Goal: Check status: Check status

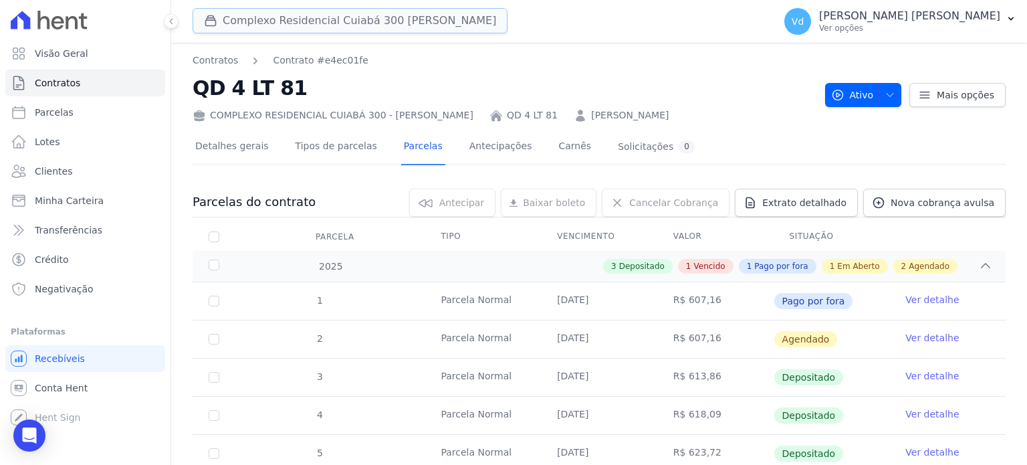
click at [270, 21] on button "Complexo Residencial Cuiabá 300 [PERSON_NAME]" at bounding box center [350, 20] width 315 height 25
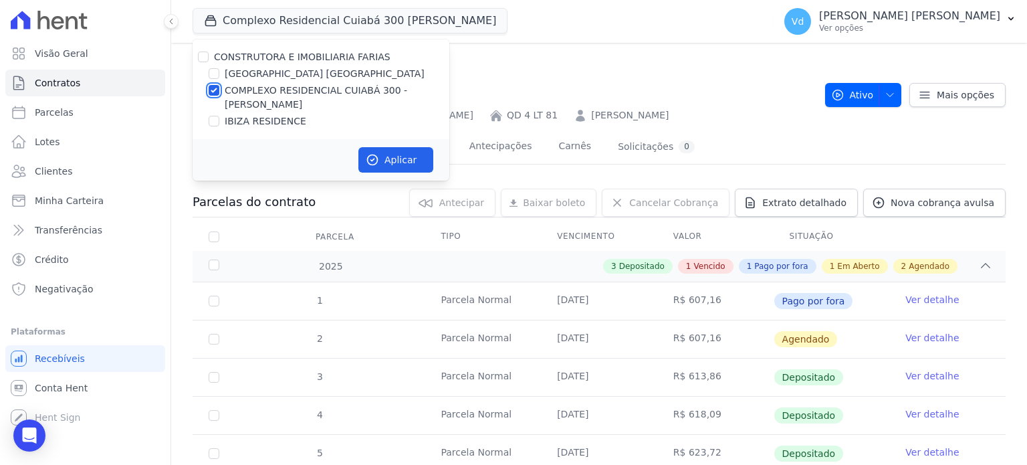
drag, startPoint x: 215, startPoint y: 90, endPoint x: 217, endPoint y: 99, distance: 8.9
click at [214, 90] on input "COMPLEXO RESIDENCIAL CUIABÁ 300 - [PERSON_NAME]" at bounding box center [214, 90] width 11 height 11
checkbox input "false"
click at [218, 118] on div "IBIZA RESIDENCE" at bounding box center [321, 121] width 257 height 14
click at [217, 121] on input "IBIZA RESIDENCE" at bounding box center [214, 121] width 11 height 11
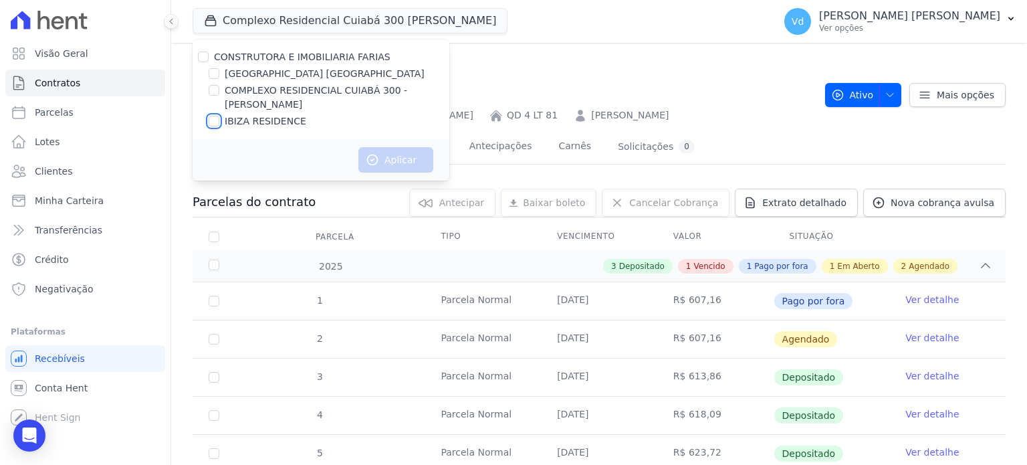
checkbox input "true"
click at [412, 164] on button "Aplicar" at bounding box center [396, 159] width 75 height 25
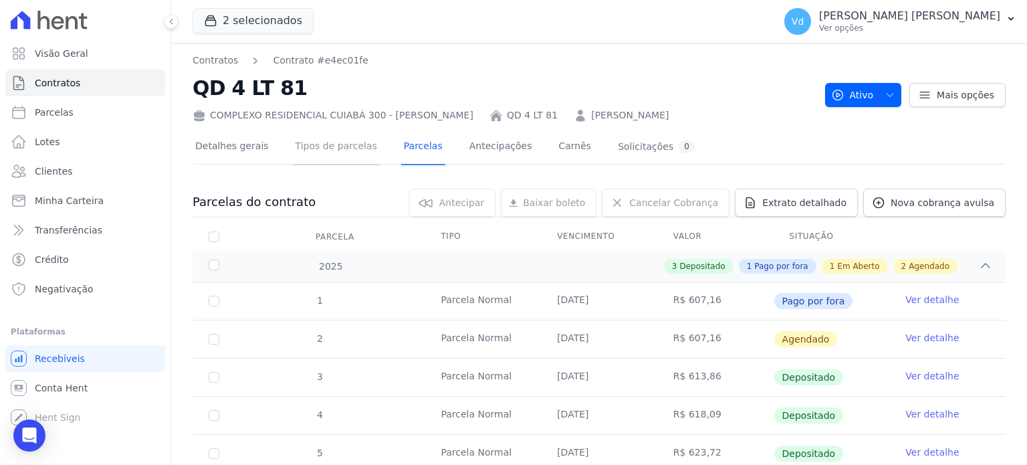
click at [338, 149] on link "Tipos de parcelas" at bounding box center [336, 147] width 87 height 35
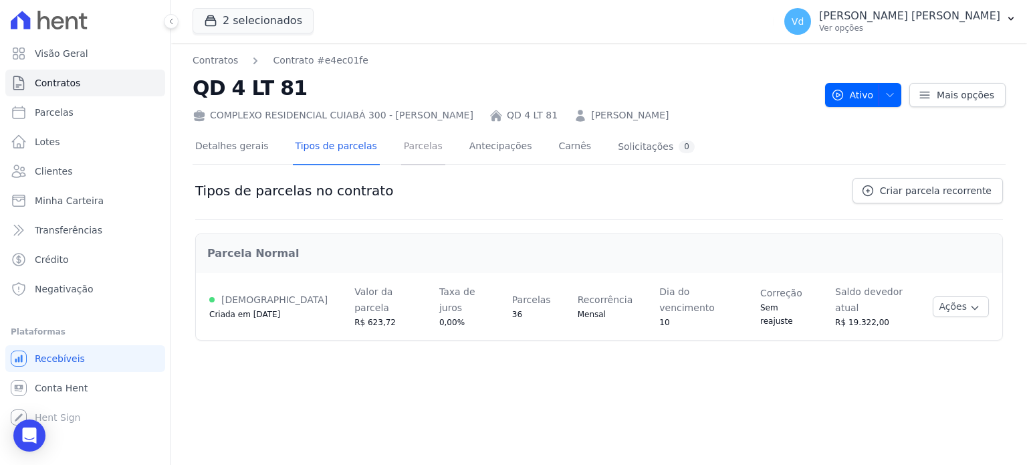
click at [415, 146] on link "Parcelas" at bounding box center [423, 147] width 44 height 35
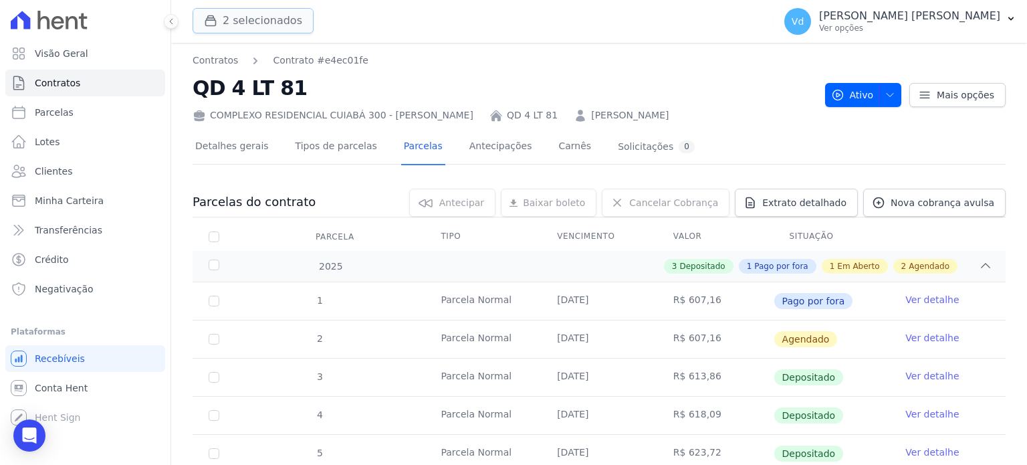
click at [257, 20] on button "2 selecionados" at bounding box center [253, 20] width 121 height 25
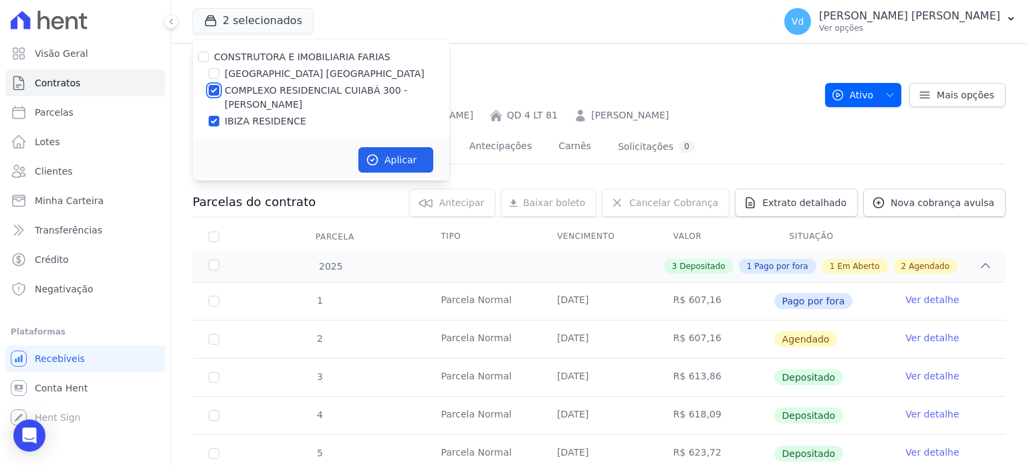
click at [215, 90] on input "COMPLEXO RESIDENCIAL CUIABÁ 300 - [PERSON_NAME]" at bounding box center [214, 90] width 11 height 11
checkbox input "false"
click at [387, 157] on button "Aplicar" at bounding box center [396, 159] width 75 height 25
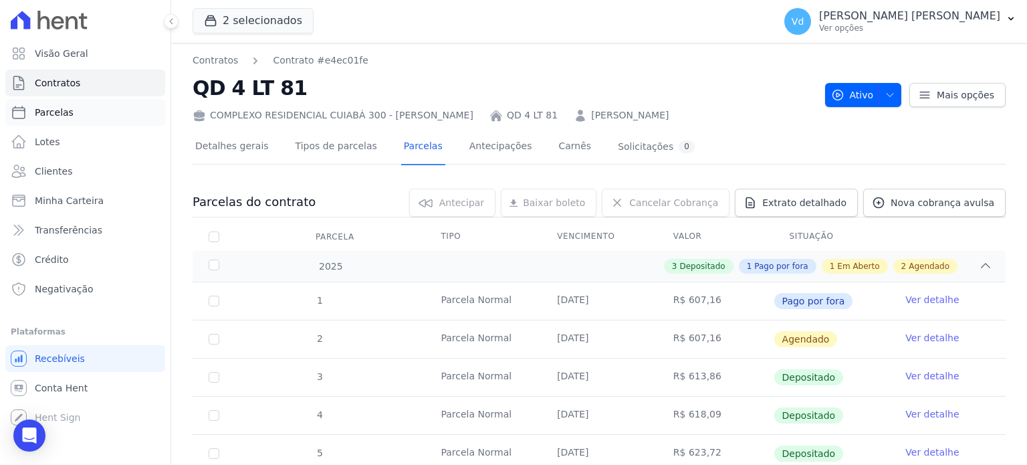
click at [68, 110] on span "Parcelas" at bounding box center [54, 112] width 39 height 13
select select
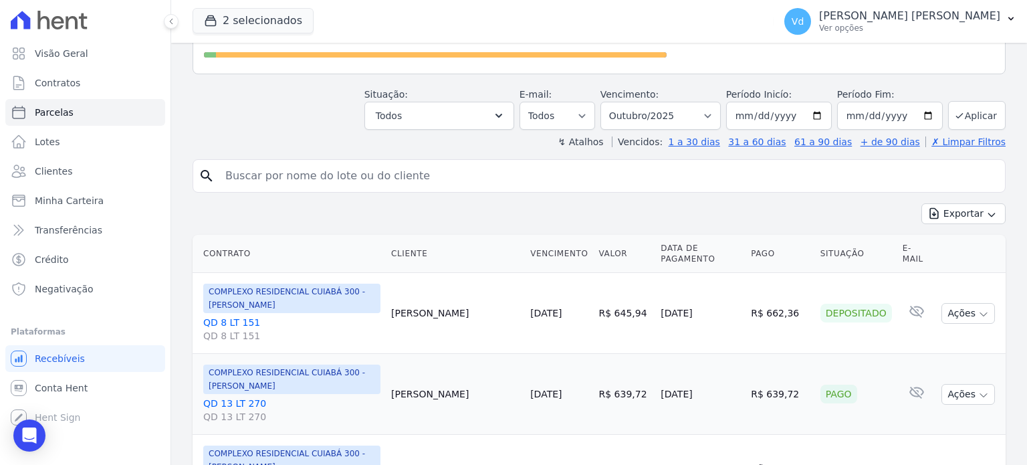
scroll to position [134, 0]
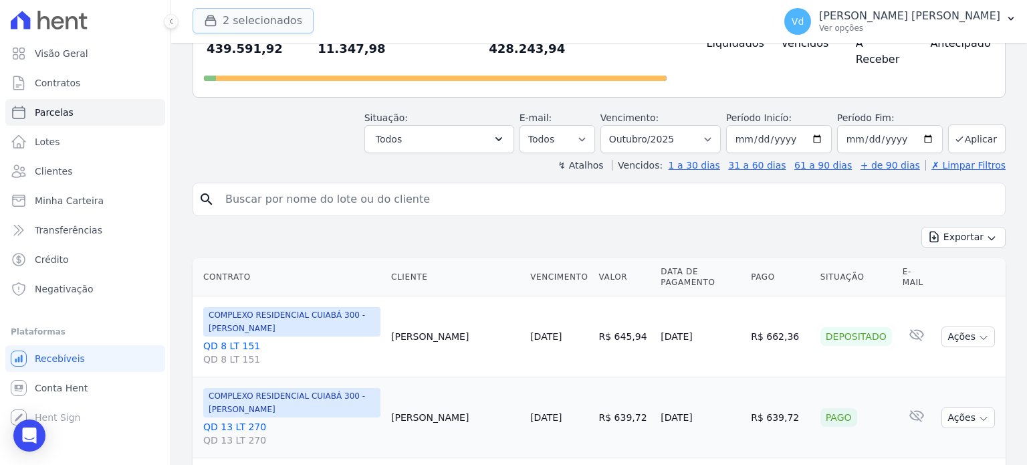
click at [233, 29] on button "2 selecionados" at bounding box center [253, 20] width 121 height 25
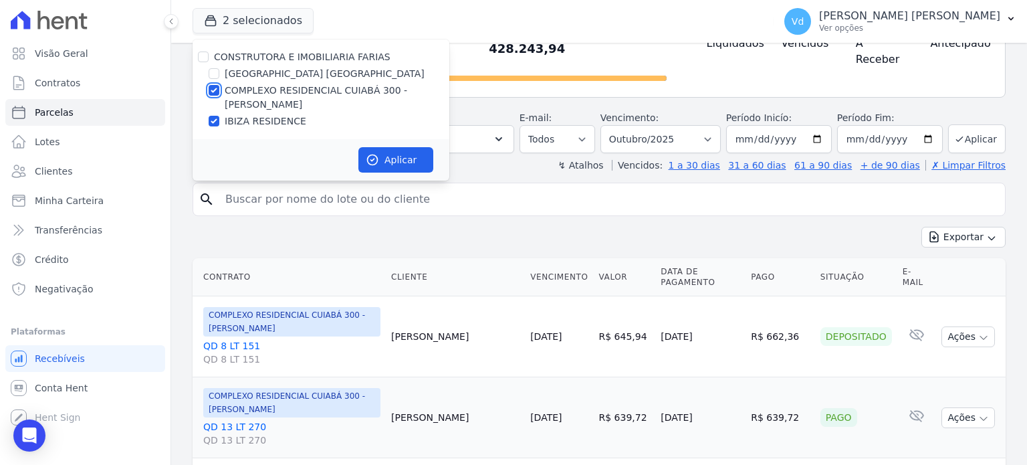
click at [213, 90] on input "COMPLEXO RESIDENCIAL CUIABÁ 300 - [PERSON_NAME]" at bounding box center [214, 90] width 11 height 11
checkbox input "false"
click at [402, 165] on button "Aplicar" at bounding box center [396, 159] width 75 height 25
select select
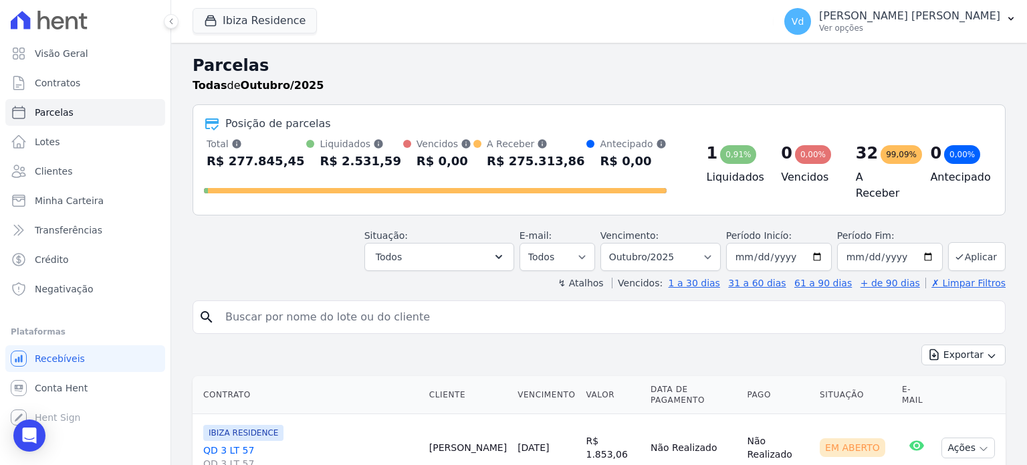
click at [647, 120] on div "Posição de parcelas" at bounding box center [599, 124] width 791 height 16
click at [651, 245] on select "Filtrar por período ──────── Todos os meses Julho/2024 Agosto/2024 Setembro/202…" at bounding box center [661, 257] width 120 height 28
select select "09/2025"
click at [611, 243] on select "Filtrar por período ──────── Todos os meses Julho/2024 Agosto/2024 Setembro/202…" at bounding box center [661, 257] width 120 height 28
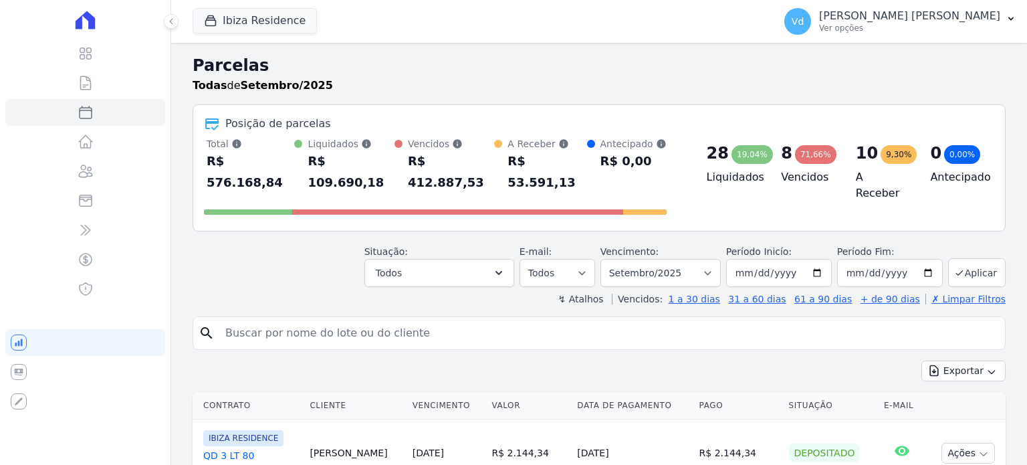
select select
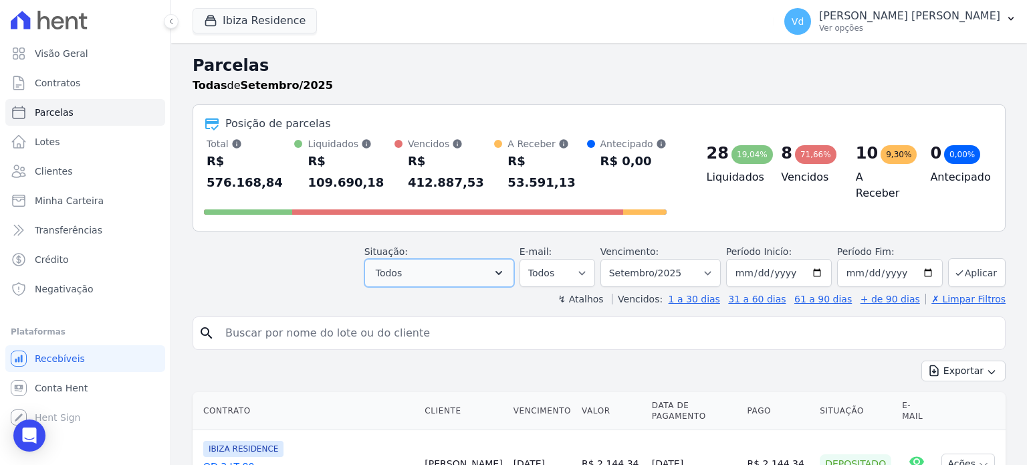
click at [506, 266] on icon "button" at bounding box center [498, 272] width 13 height 13
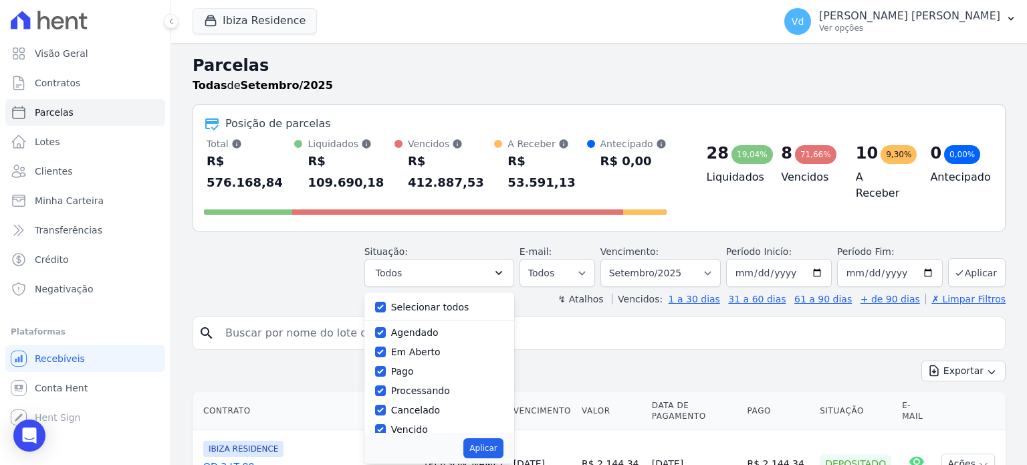
click at [402, 298] on div "Selecionar todos" at bounding box center [439, 307] width 128 height 19
click at [386, 302] on input "Selecionar todos" at bounding box center [380, 307] width 11 height 11
checkbox input "false"
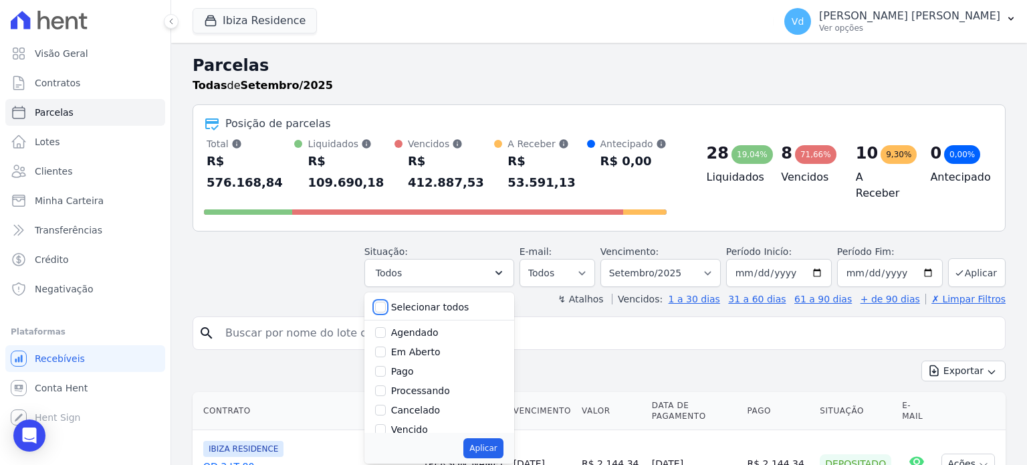
checkbox input "false"
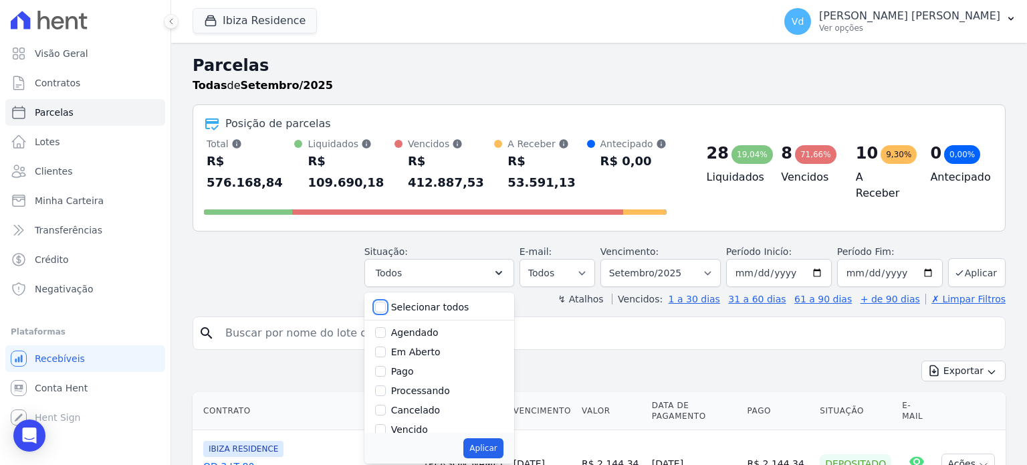
checkbox input "false"
click at [386, 424] on input "Vencido" at bounding box center [380, 429] width 11 height 11
checkbox input "true"
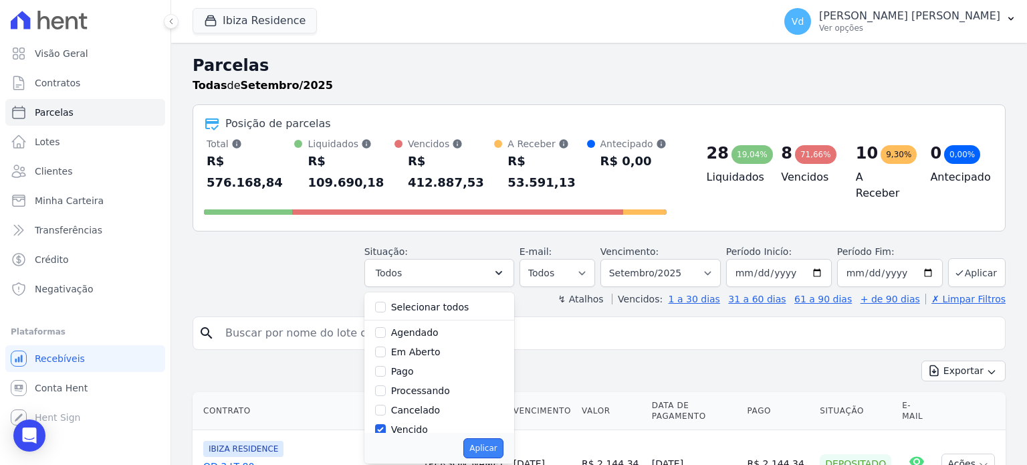
click at [502, 438] on button "Aplicar" at bounding box center [483, 448] width 39 height 20
select select "overdue"
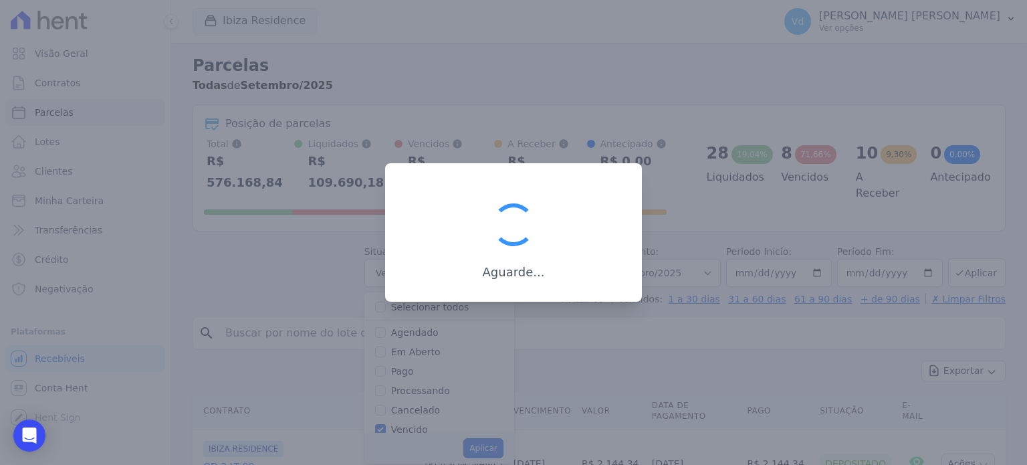
scroll to position [25, 0]
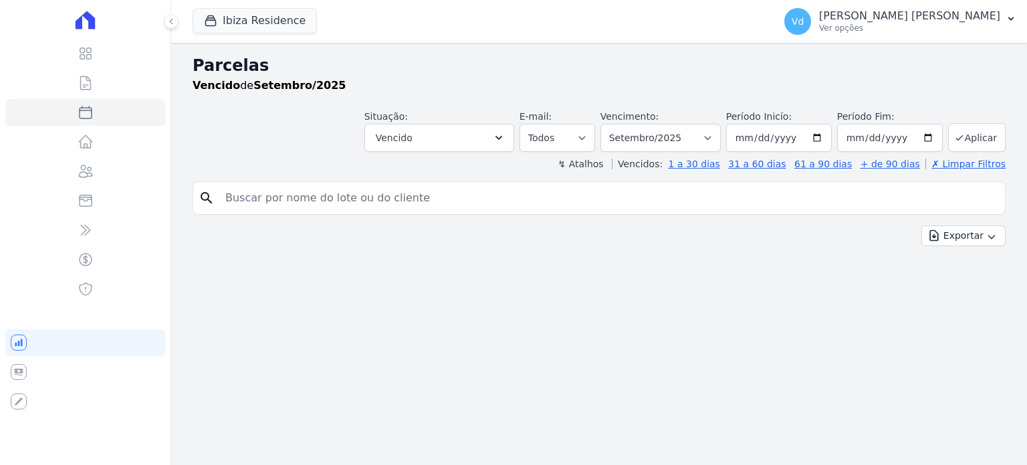
select select
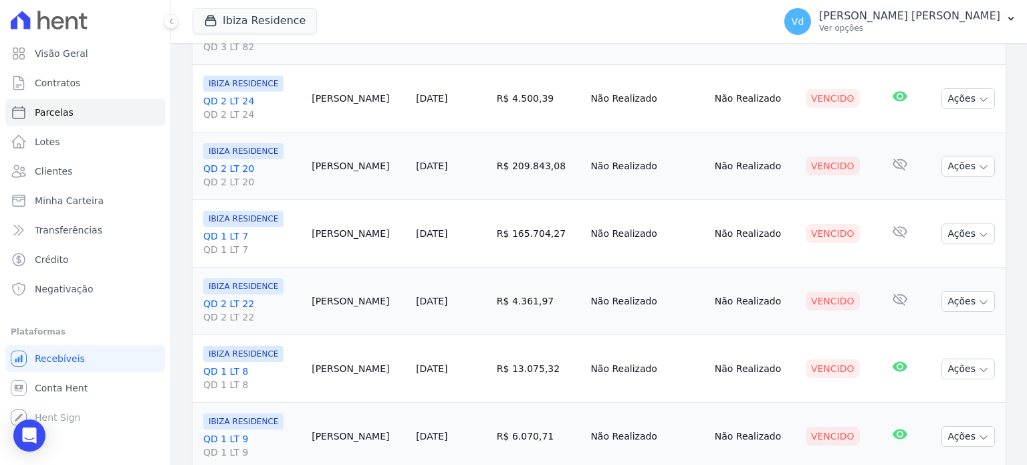
scroll to position [332, 0]
